Goal: Task Accomplishment & Management: Use online tool/utility

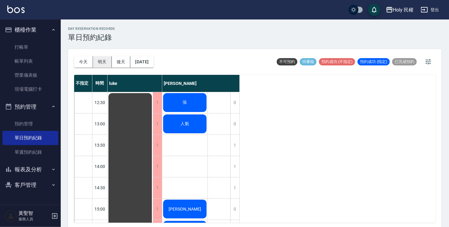
click at [100, 63] on button "明天" at bounding box center [102, 61] width 19 height 11
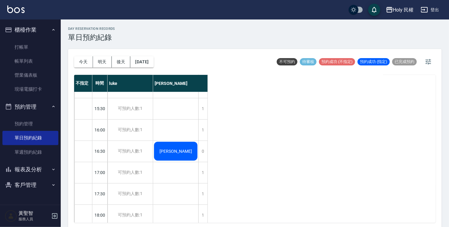
scroll to position [91, 0]
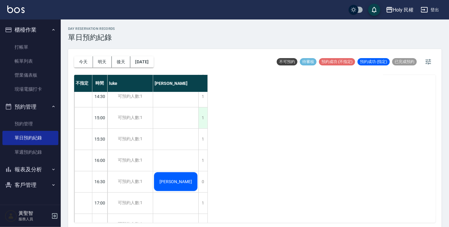
click at [200, 114] on div "1" at bounding box center [202, 117] width 9 height 21
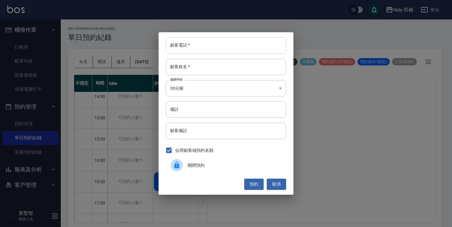
click at [274, 46] on input "顧客電話   *" at bounding box center [226, 45] width 120 height 16
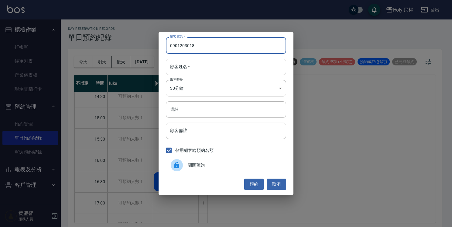
type input "0901203018"
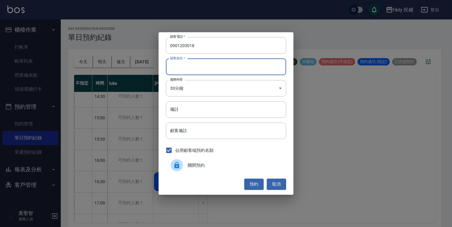
click at [245, 67] on input "顧客姓名   *" at bounding box center [226, 67] width 120 height 16
type input "林"
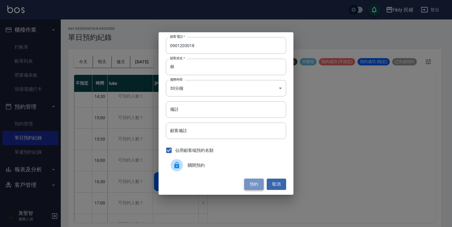
click at [255, 182] on button "預約" at bounding box center [253, 183] width 19 height 11
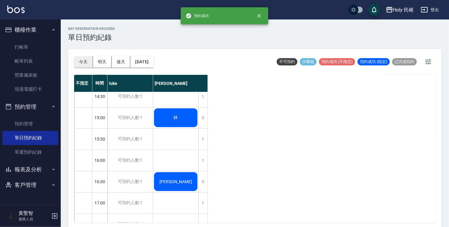
click at [82, 59] on button "今天" at bounding box center [83, 61] width 19 height 11
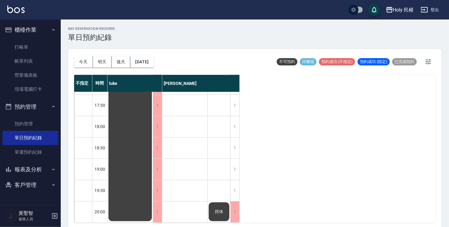
scroll to position [184, 0]
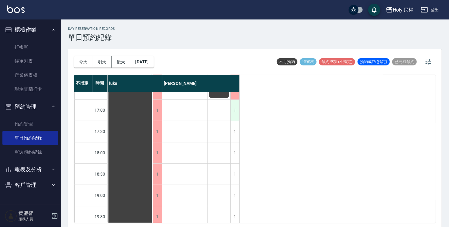
click at [236, 114] on div "1" at bounding box center [234, 110] width 9 height 21
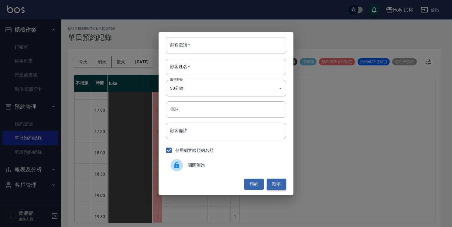
click at [277, 186] on button "取消" at bounding box center [276, 183] width 19 height 11
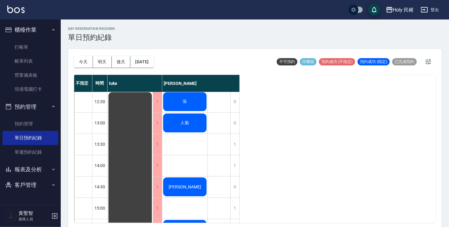
scroll to position [0, 0]
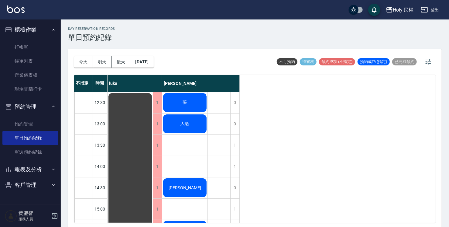
click at [46, 31] on button "櫃檯作業" at bounding box center [30, 30] width 56 height 16
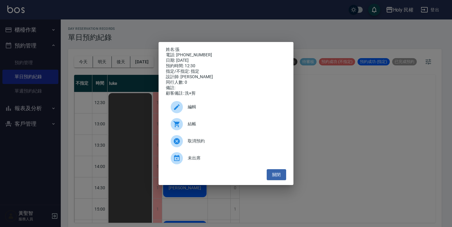
click at [208, 125] on span "結帳" at bounding box center [235, 124] width 94 height 6
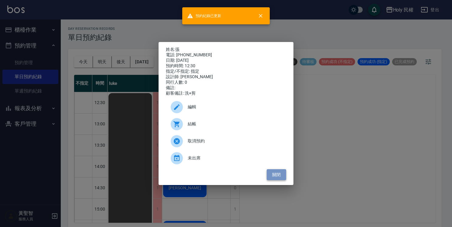
click at [280, 177] on button "關閉" at bounding box center [276, 174] width 19 height 11
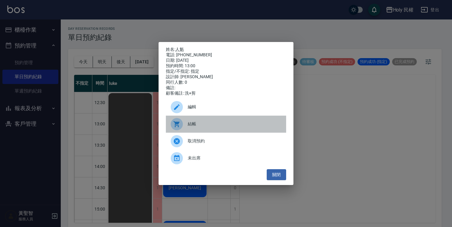
click at [197, 121] on div "結帳" at bounding box center [226, 123] width 120 height 17
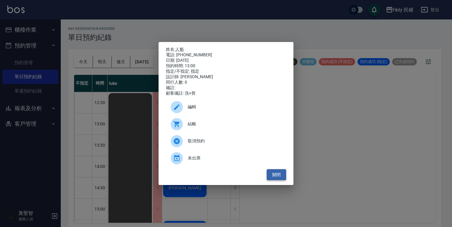
click at [276, 175] on button "關閉" at bounding box center [276, 174] width 19 height 11
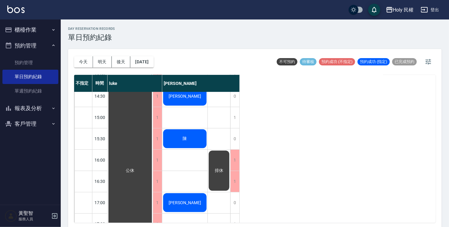
scroll to position [91, 0]
click at [153, 132] on div "陳" at bounding box center [130, 171] width 45 height 340
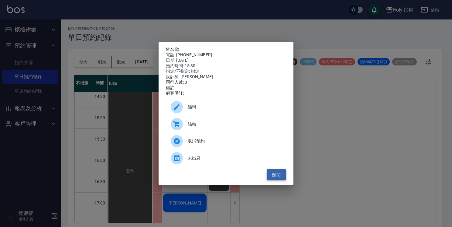
click at [282, 179] on button "關閉" at bounding box center [276, 174] width 19 height 11
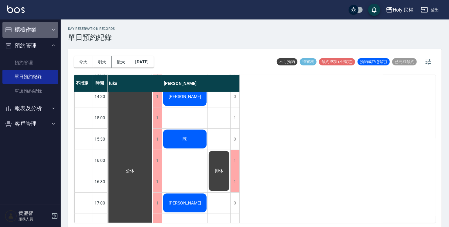
click at [37, 31] on button "櫃檯作業" at bounding box center [30, 30] width 56 height 16
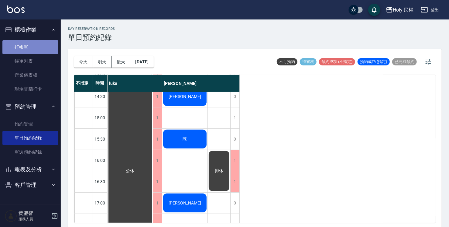
click at [39, 53] on link "打帳單" at bounding box center [30, 47] width 56 height 14
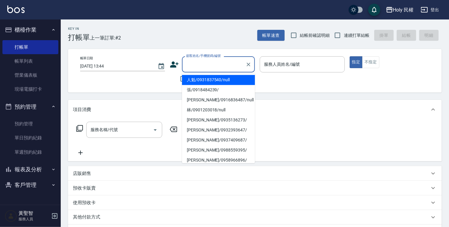
click at [235, 61] on input "顧客姓名/手機號碼/編號" at bounding box center [214, 64] width 58 height 11
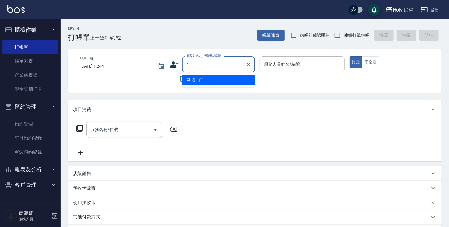
type input "嗄"
type input "986"
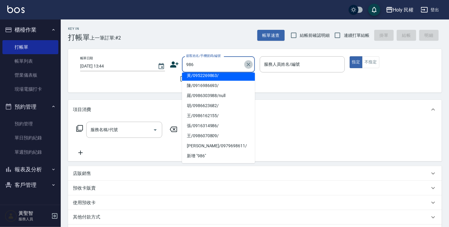
click at [250, 66] on icon "Clear" at bounding box center [248, 64] width 6 height 6
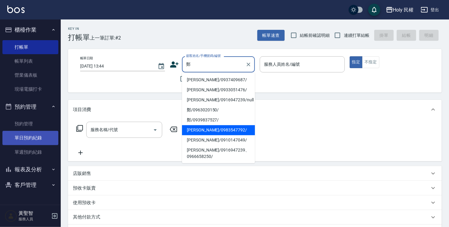
type input "鄭"
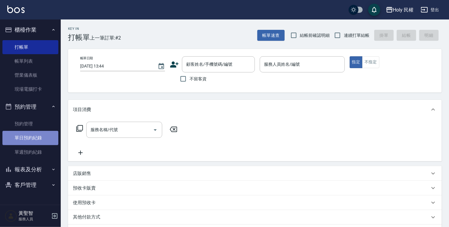
click at [50, 135] on link "單日預約紀錄" at bounding box center [30, 138] width 56 height 14
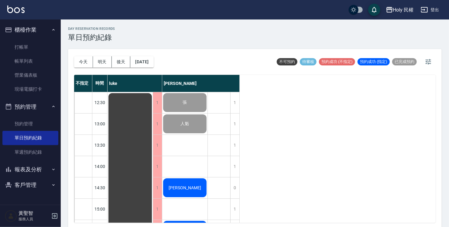
scroll to position [121, 0]
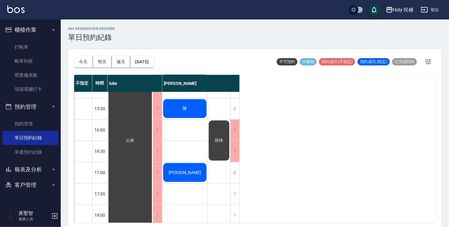
click at [153, 115] on div "陳" at bounding box center [130, 141] width 45 height 340
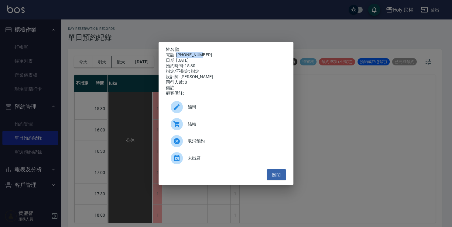
drag, startPoint x: 176, startPoint y: 54, endPoint x: 214, endPoint y: 53, distance: 38.3
click at [214, 53] on div "電話: [PHONE_NUMBER]" at bounding box center [226, 54] width 120 height 5
drag, startPoint x: 214, startPoint y: 53, endPoint x: 193, endPoint y: 54, distance: 21.9
copy div "0916986693"
click at [39, 63] on div "姓名: 陳 電話: [PHONE_NUMBER] 日期: [DATE] 預約時間: 15:30 指定/不指定: 指定 設計師: [PERSON_NAME] 同…" at bounding box center [226, 113] width 452 height 227
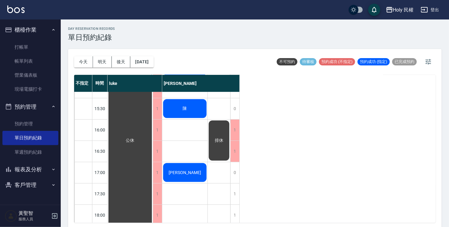
click at [39, 63] on link "帳單列表" at bounding box center [30, 61] width 56 height 14
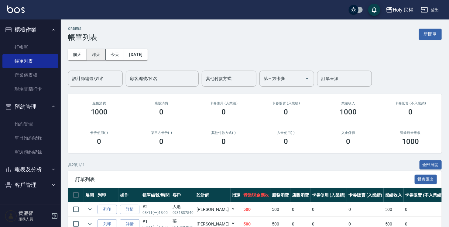
click at [90, 54] on button "昨天" at bounding box center [96, 54] width 19 height 11
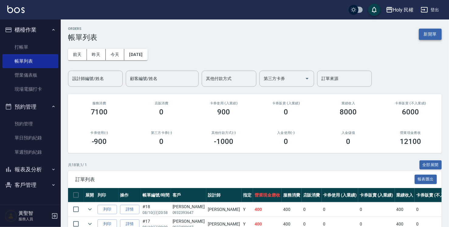
click at [420, 36] on button "新開單" at bounding box center [430, 34] width 23 height 11
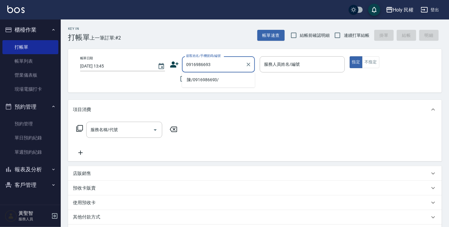
click at [236, 83] on li "陳/0916986693/" at bounding box center [218, 80] width 73 height 10
type input "陳/0916986693/"
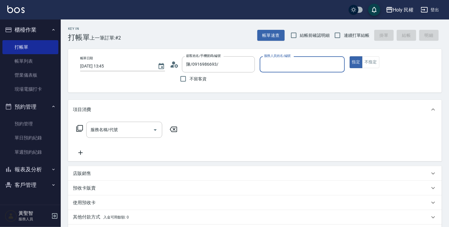
click at [170, 66] on icon at bounding box center [174, 64] width 9 height 9
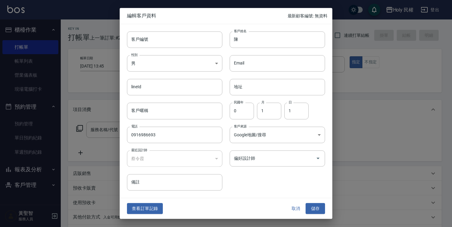
click at [131, 208] on button "查看訂單記錄" at bounding box center [145, 208] width 36 height 11
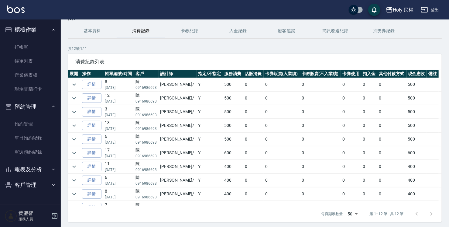
scroll to position [41, 0]
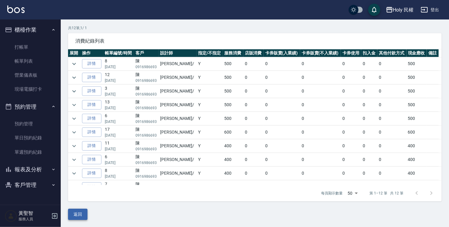
click at [79, 215] on button "返回" at bounding box center [77, 213] width 19 height 11
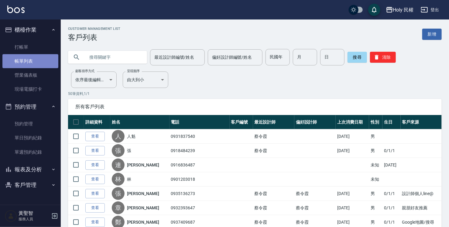
click at [36, 57] on link "帳單列表" at bounding box center [30, 61] width 56 height 14
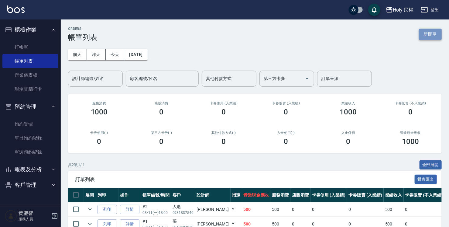
click at [428, 35] on button "新開單" at bounding box center [430, 34] width 23 height 11
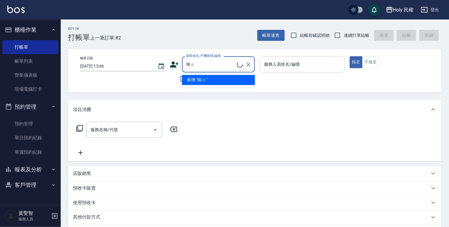
type input "唉"
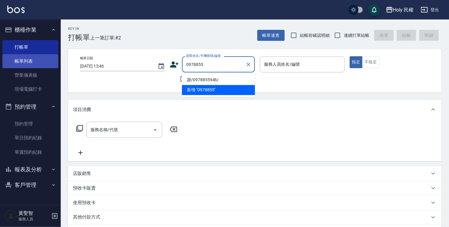
type input "0978855"
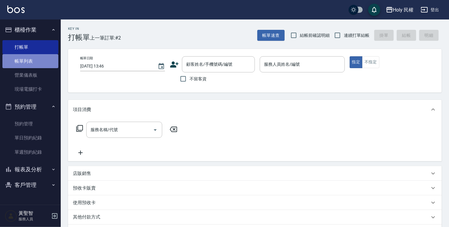
click at [14, 61] on link "帳單列表" at bounding box center [30, 61] width 56 height 14
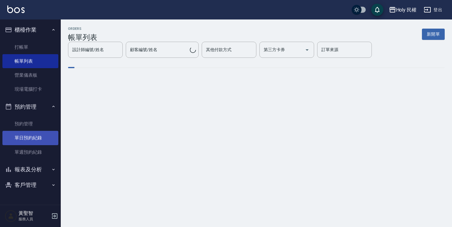
click at [41, 138] on link "單日預約紀錄" at bounding box center [30, 138] width 56 height 14
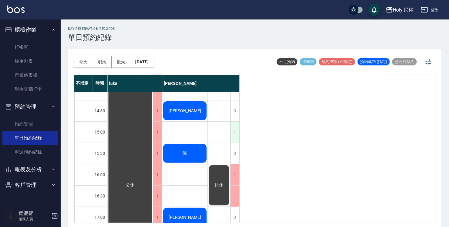
scroll to position [91, 0]
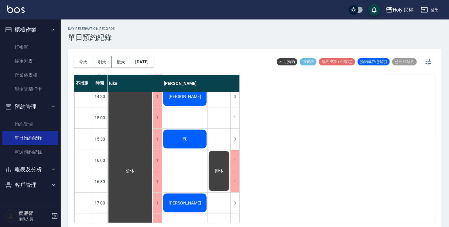
click at [153, 139] on div "陳" at bounding box center [130, 171] width 45 height 340
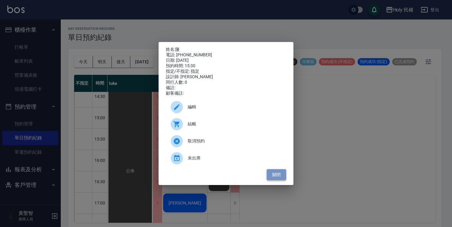
click at [272, 173] on button "關閉" at bounding box center [276, 174] width 19 height 11
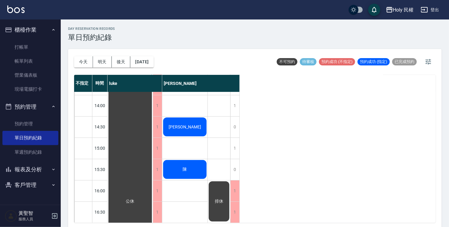
scroll to position [121, 0]
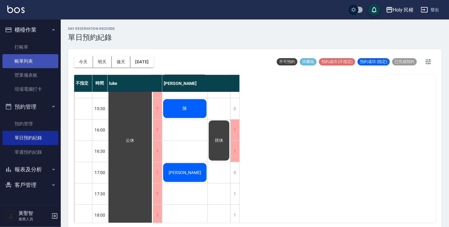
click at [34, 59] on link "帳單列表" at bounding box center [30, 61] width 56 height 14
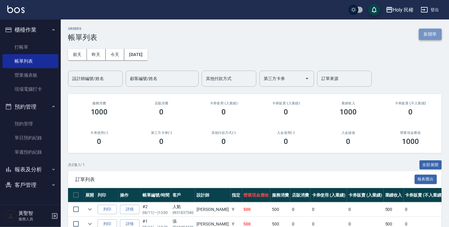
click at [433, 34] on button "新開單" at bounding box center [430, 34] width 23 height 11
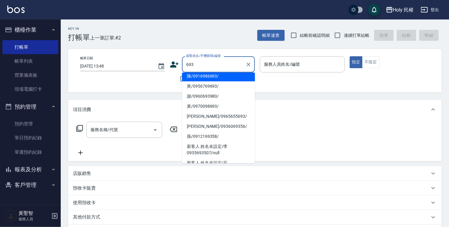
scroll to position [61, 0]
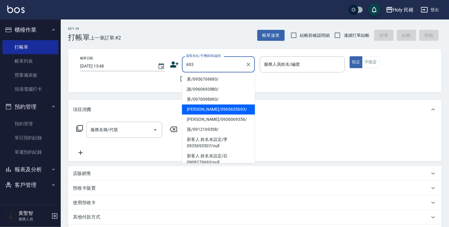
click at [224, 113] on li "[PERSON_NAME]/0965655693/" at bounding box center [218, 109] width 73 height 10
type input "[PERSON_NAME]/0965655693/"
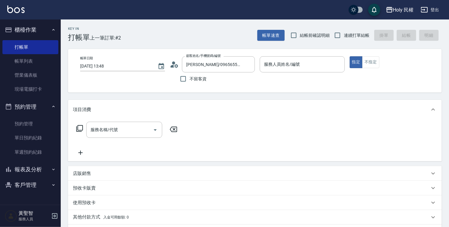
click at [176, 63] on icon at bounding box center [174, 64] width 9 height 9
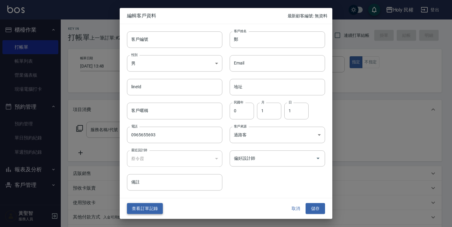
click at [156, 203] on button "查看訂單記錄" at bounding box center [145, 208] width 36 height 11
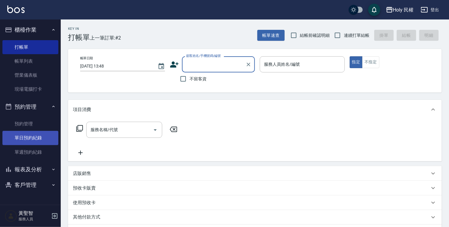
click at [24, 137] on link "單日預約紀錄" at bounding box center [30, 138] width 56 height 14
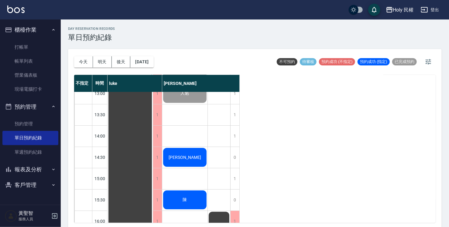
scroll to position [61, 0]
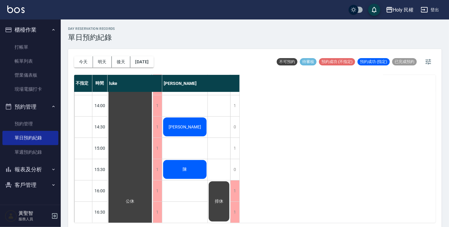
click at [153, 123] on div "[PERSON_NAME]" at bounding box center [130, 201] width 45 height 340
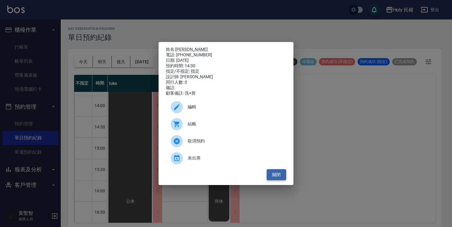
click at [268, 174] on button "關閉" at bounding box center [276, 174] width 19 height 11
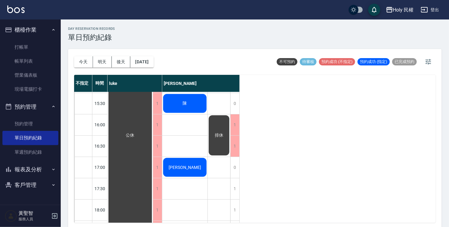
scroll to position [152, 0]
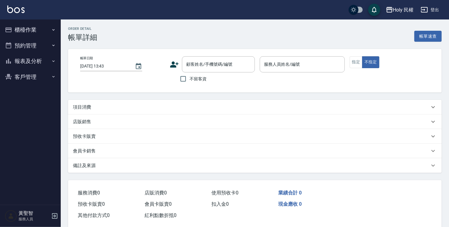
type input "2025/08/11 12:30"
type input "Ella(無代號)"
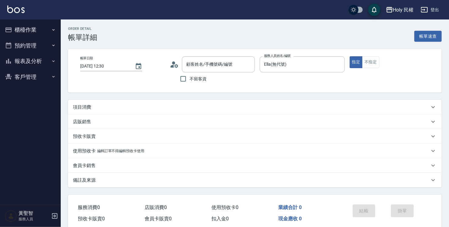
type input "張/0918484239/"
click at [145, 107] on div "項目消費" at bounding box center [251, 107] width 357 height 6
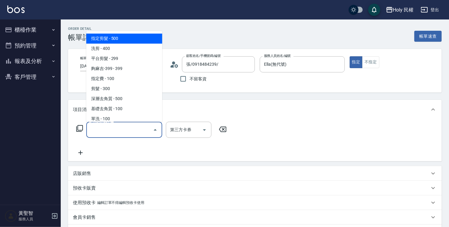
click at [135, 125] on input "服務名稱/代號" at bounding box center [119, 129] width 61 height 11
click at [137, 37] on span "指定剪髮 - 500" at bounding box center [124, 38] width 76 height 10
type input "指定剪髮(1)"
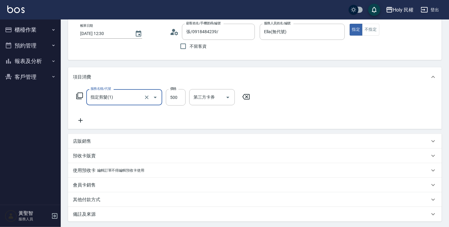
scroll to position [91, 0]
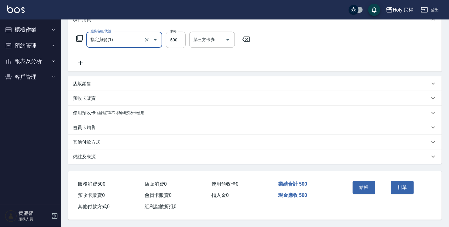
click at [217, 159] on div "備註及來源" at bounding box center [255, 156] width 374 height 15
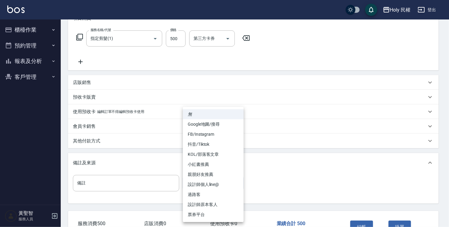
click at [213, 181] on body "Holy 民權 登出 櫃檯作業 打帳單 帳單列表 營業儀表板 現場電腦打卡 預約管理 預約管理 單日預約紀錄 單週預約紀錄 報表及分析 報表目錄 店家日報表 …" at bounding box center [224, 87] width 449 height 357
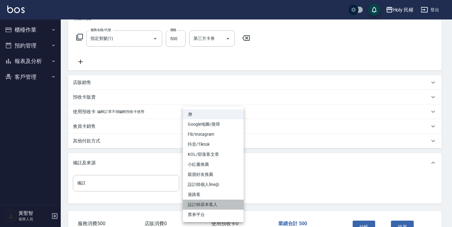
click at [216, 204] on li "設計師原本客人" at bounding box center [213, 204] width 61 height 10
type input "設計師原本客人"
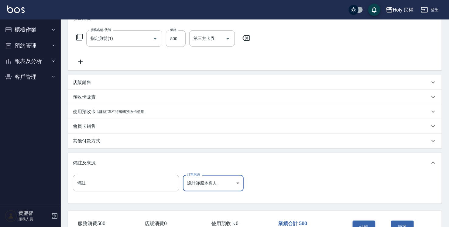
click at [366, 224] on button "結帳" at bounding box center [364, 226] width 23 height 13
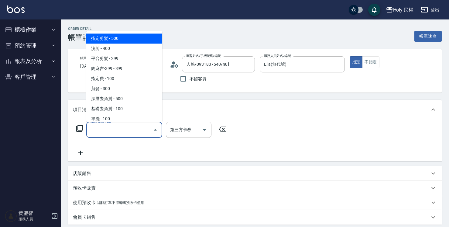
click at [116, 134] on input "服務名稱/代號" at bounding box center [119, 129] width 61 height 11
click at [131, 43] on span "指定剪髮 - 500" at bounding box center [124, 38] width 76 height 10
type input "指定剪髮(1)"
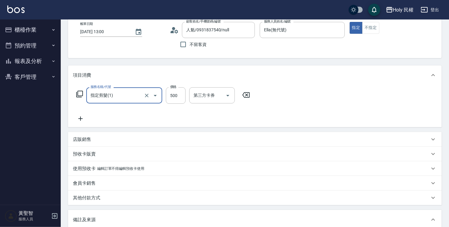
scroll to position [61, 0]
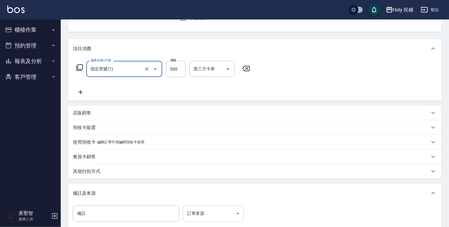
click at [219, 210] on body "Holy 民權 登出 櫃檯作業 打帳單 帳單列表 營業儀表板 現場電腦打卡 預約管理 預約管理 單日預約紀錄 單週預約紀錄 報表及分析 報表目錄 店家日報表 …" at bounding box center [224, 117] width 449 height 357
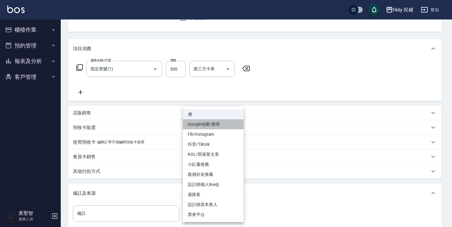
click at [208, 125] on li "Google地圖/搜尋" at bounding box center [213, 124] width 61 height 10
type input "Google地圖/搜尋"
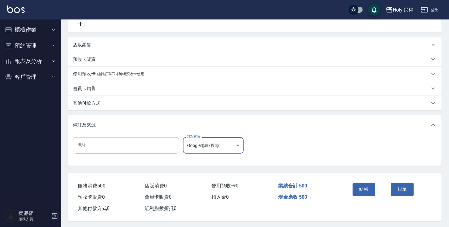
scroll to position [132, 0]
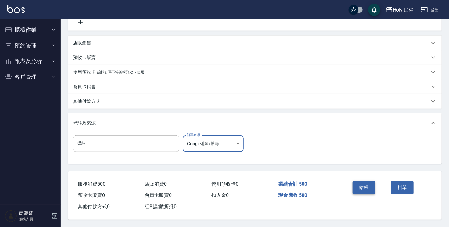
click at [360, 185] on button "結帳" at bounding box center [364, 187] width 23 height 13
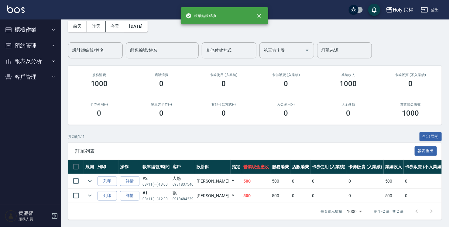
scroll to position [33, 0]
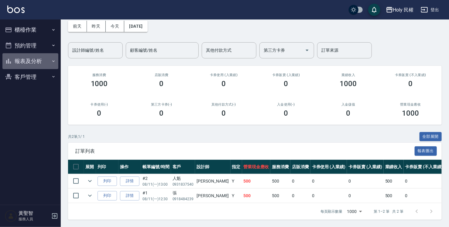
click at [19, 63] on button "報表及分析" at bounding box center [30, 61] width 56 height 16
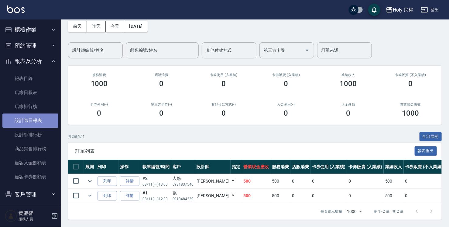
click at [36, 115] on link "設計師日報表" at bounding box center [30, 120] width 56 height 14
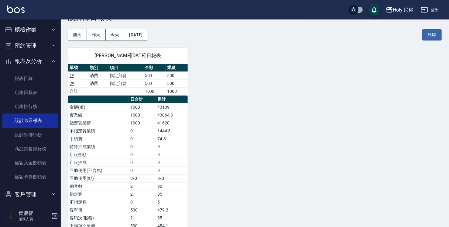
scroll to position [30, 0]
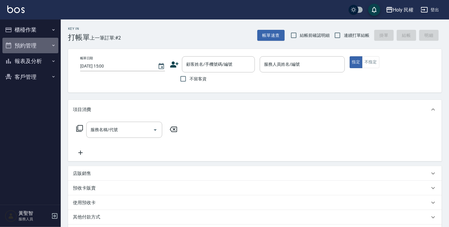
click at [15, 50] on button "預約管理" at bounding box center [30, 46] width 56 height 16
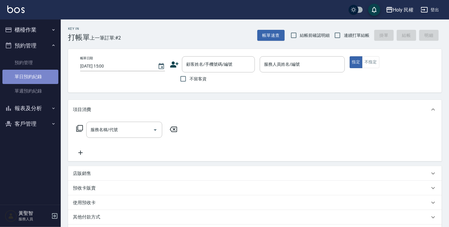
click at [17, 77] on link "單日預約紀錄" at bounding box center [30, 77] width 56 height 14
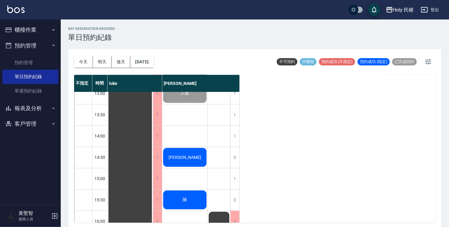
scroll to position [61, 0]
